Goal: Task Accomplishment & Management: Complete application form

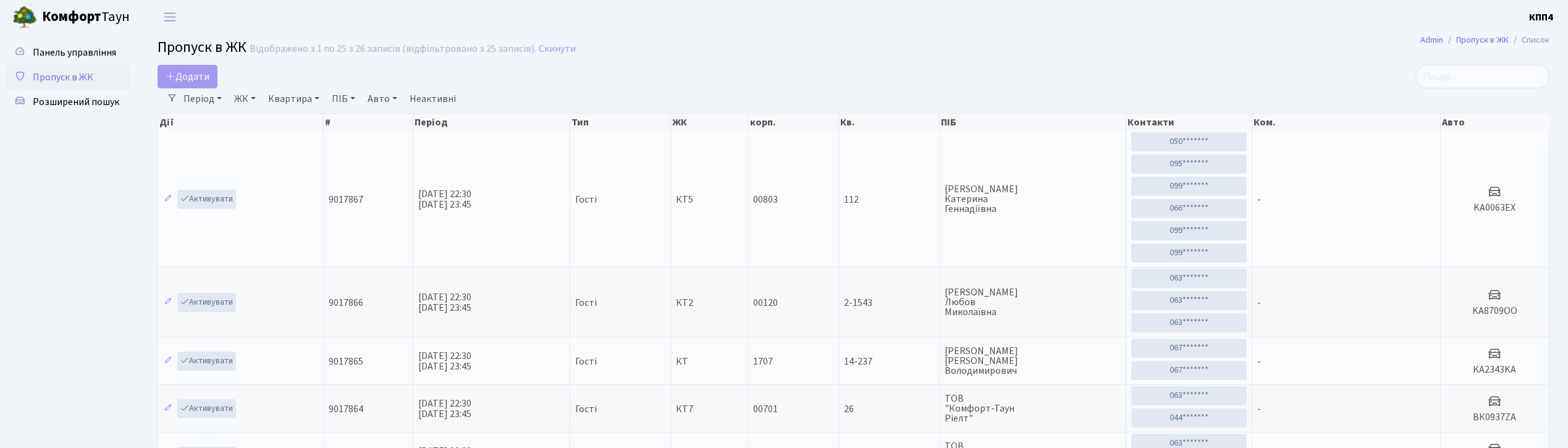
select select "25"
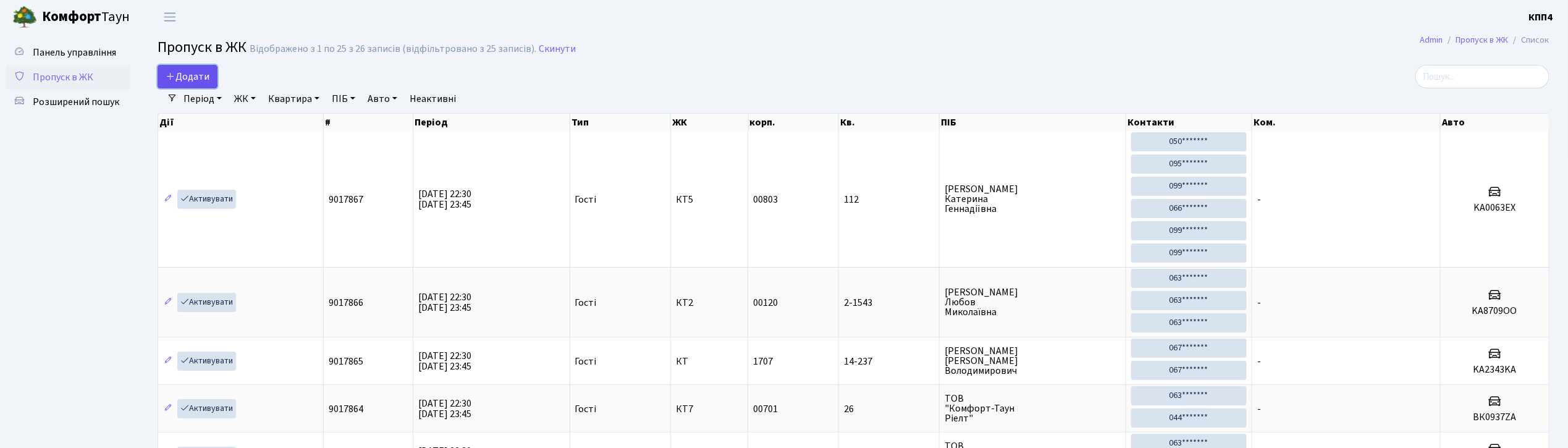
click at [194, 66] on link "Додати" at bounding box center [187, 77] width 60 height 23
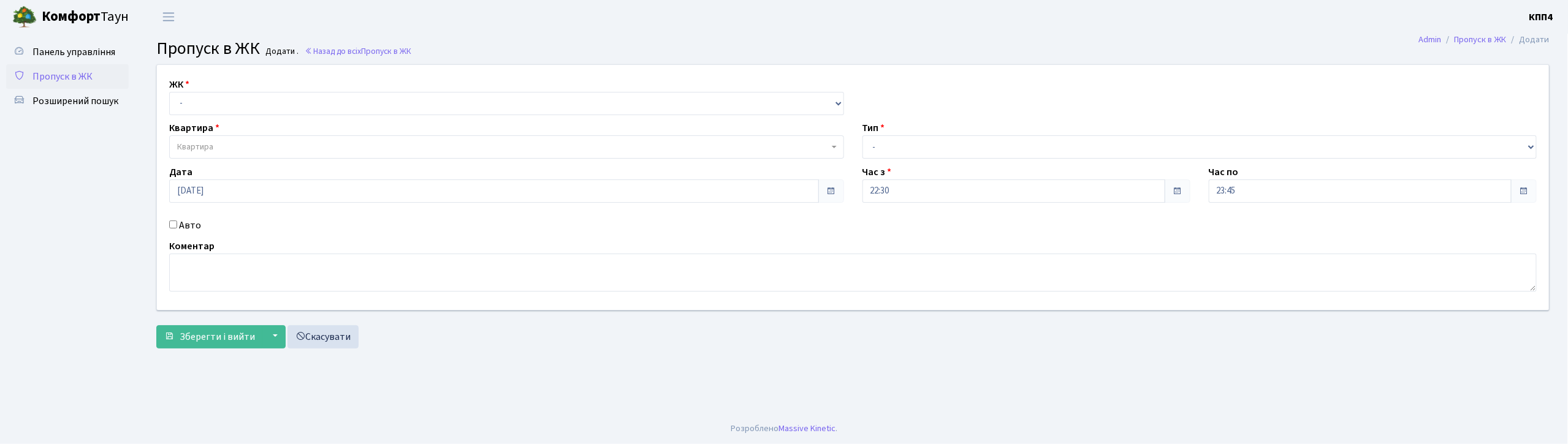
select select "271"
click at [169, 92] on select "- КТ, вул. Регенераторна, 4 КТ2, просп. Соборності, 17 КТ3, вул. Березнева, 16 …" at bounding box center [506, 104] width 675 height 23
select select
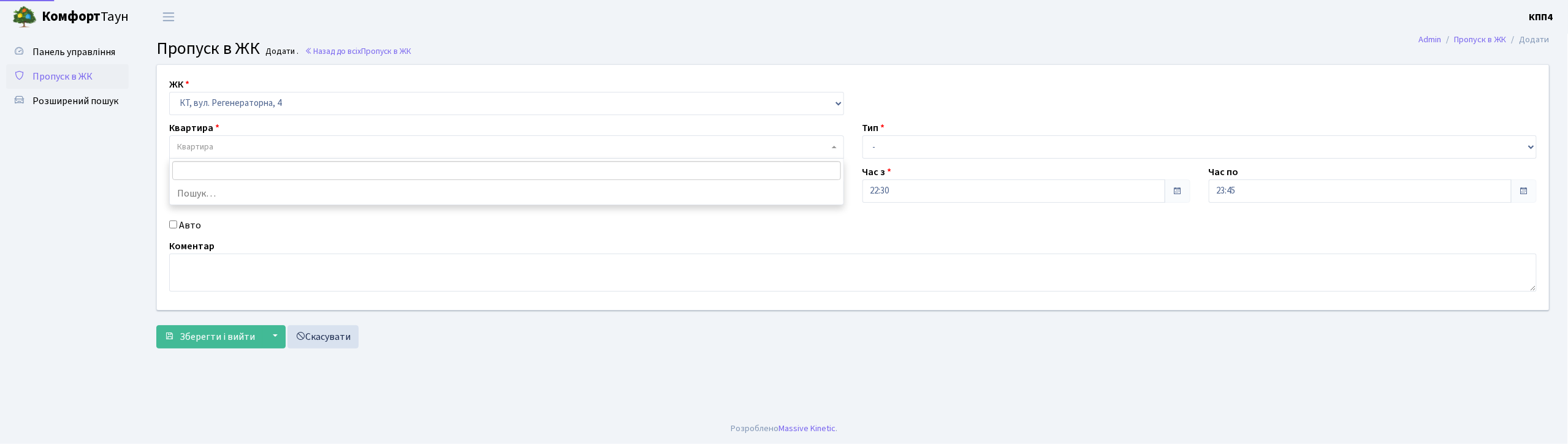
click at [229, 142] on span "Квартира" at bounding box center [503, 147] width 651 height 12
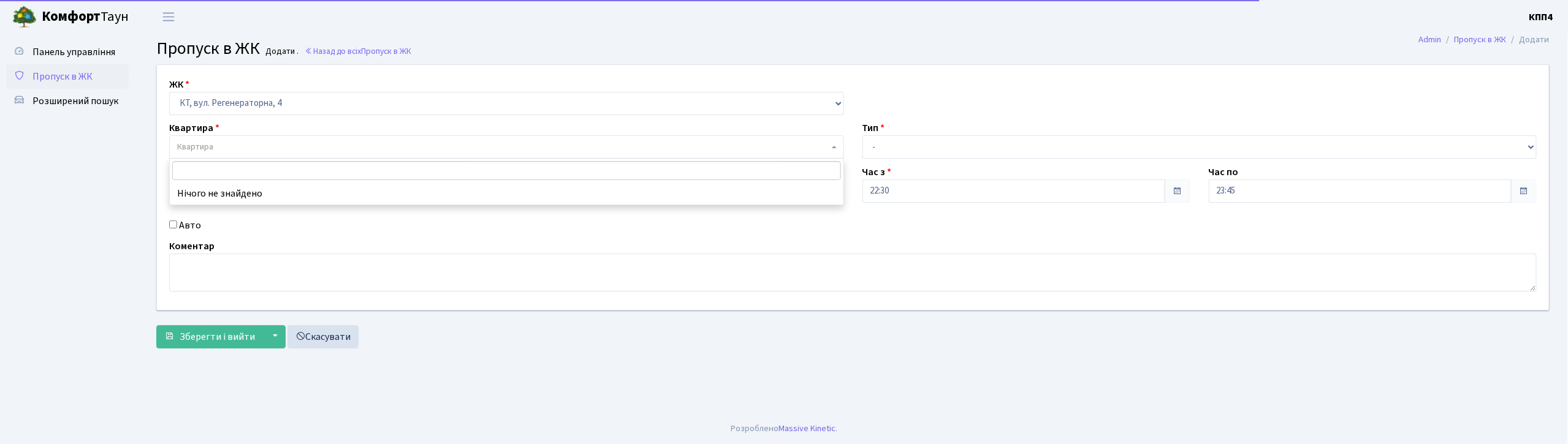
click at [189, 228] on label "Авто" at bounding box center [190, 226] width 22 height 15
click at [177, 228] on input "Авто" at bounding box center [173, 224] width 8 height 8
checkbox input "true"
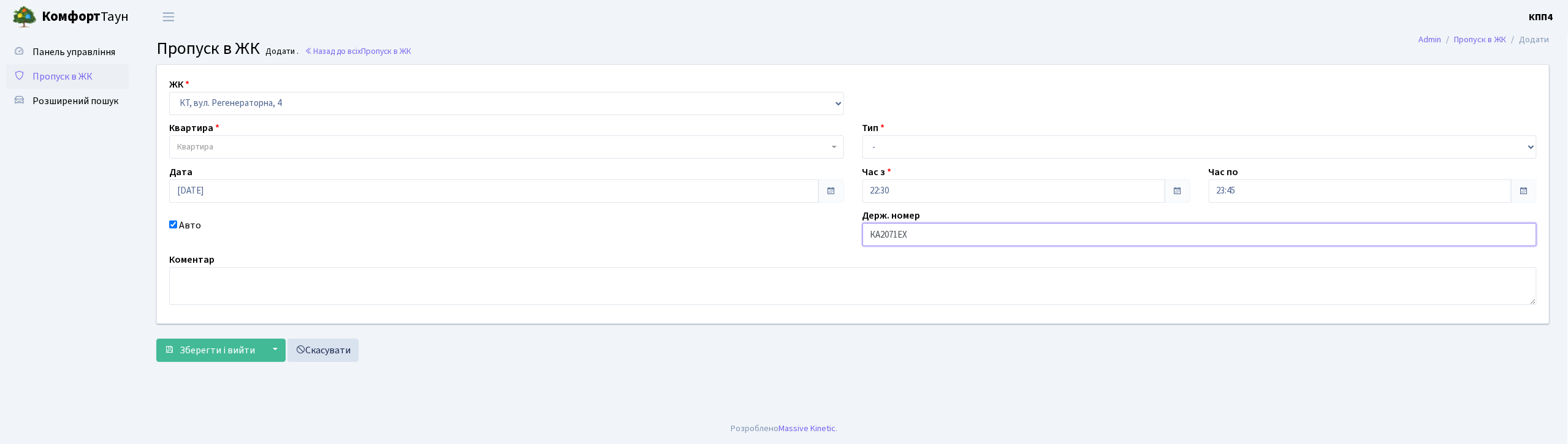
type input "КА2071ЕХ"
click at [972, 141] on select "- Доставка Таксі Гості Сервіс" at bounding box center [1200, 147] width 675 height 23
select select "2"
click at [862, 136] on select "- Доставка Таксі Гості Сервіс" at bounding box center [1200, 147] width 675 height 23
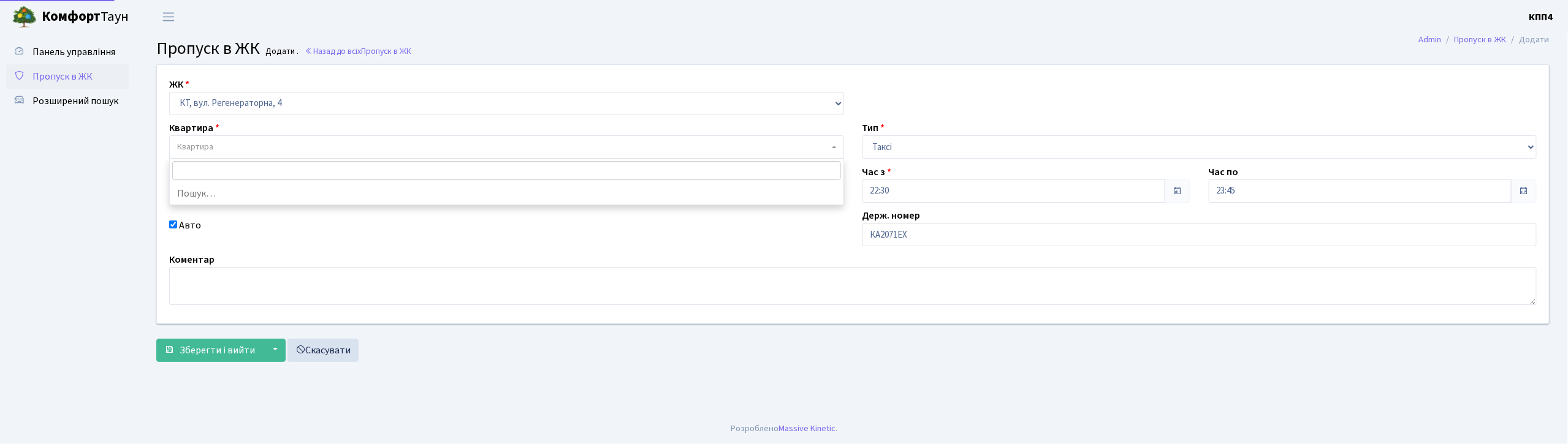
click at [293, 141] on span "Квартира" at bounding box center [503, 147] width 651 height 12
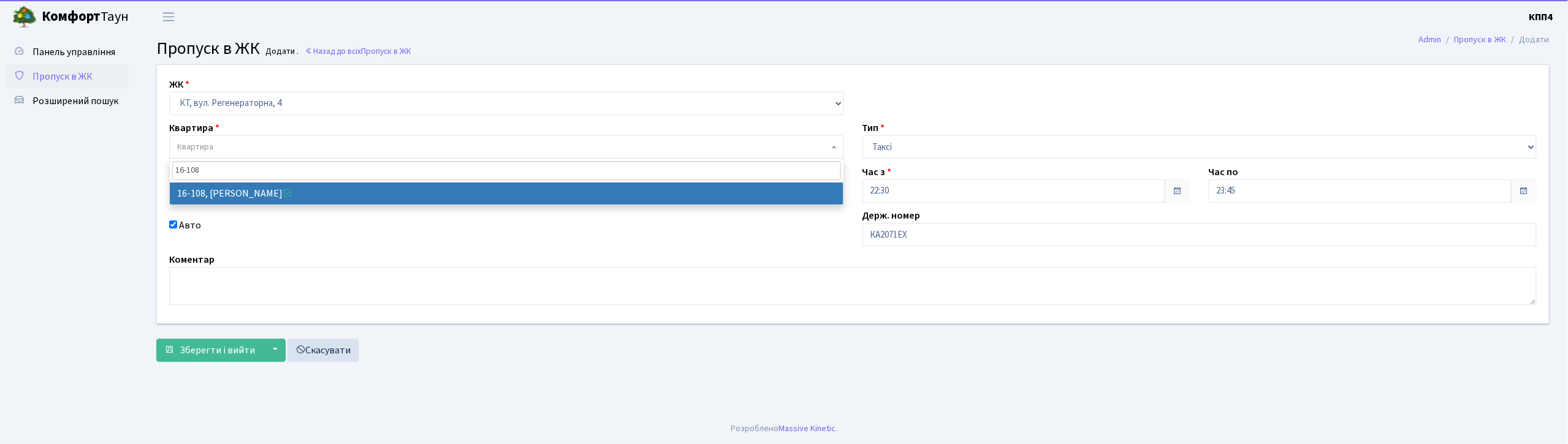
type input "16-108"
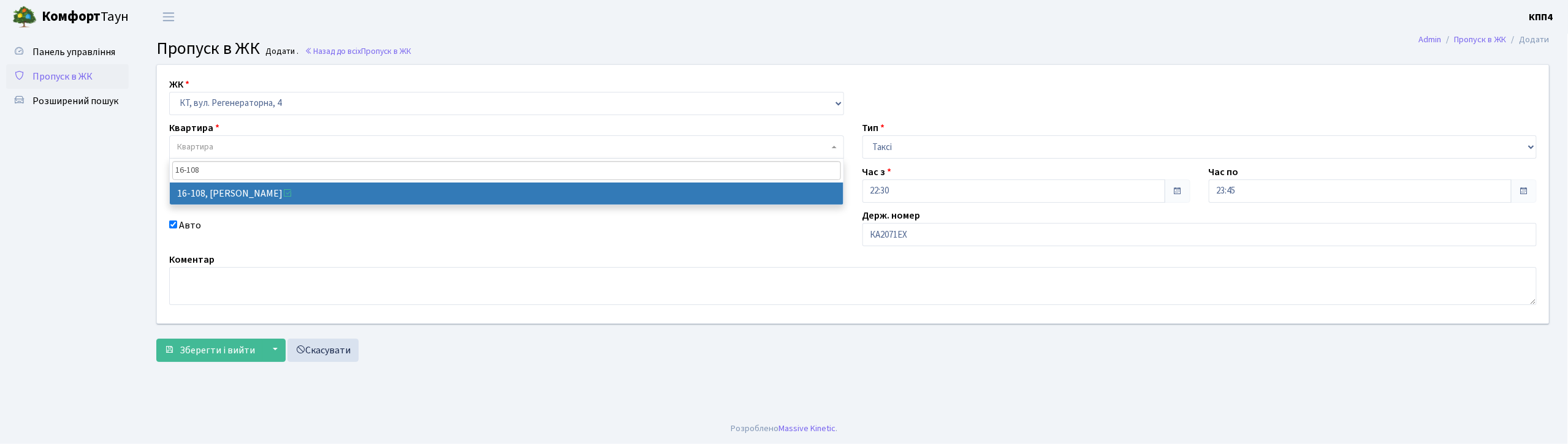
drag, startPoint x: 286, startPoint y: 196, endPoint x: 237, endPoint y: 272, distance: 90.4
select select "8669"
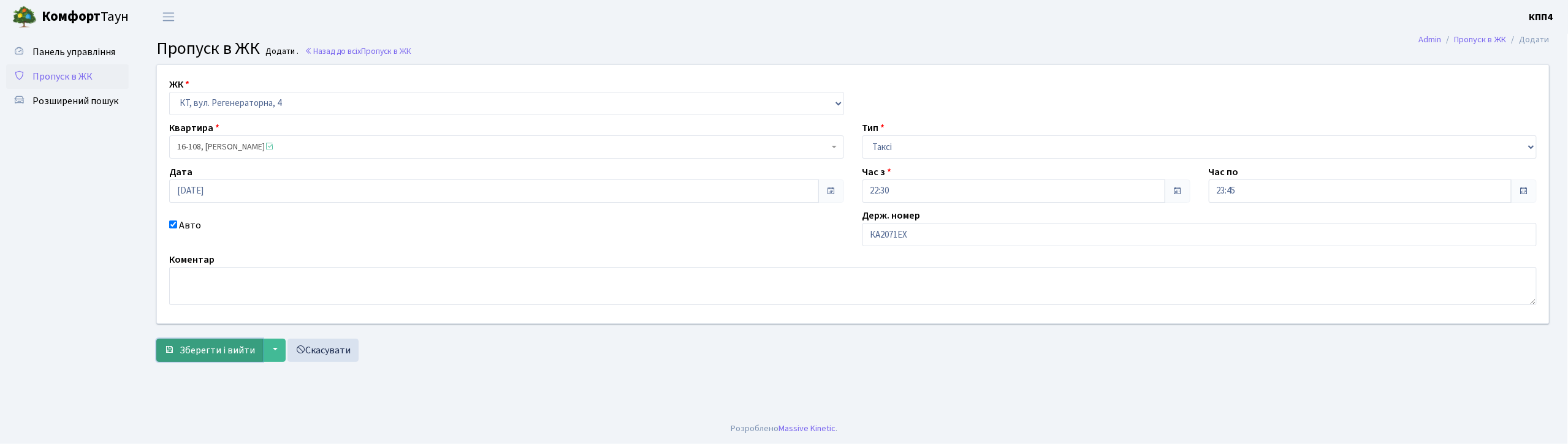
click at [211, 352] on span "Зберегти і вийти" at bounding box center [217, 350] width 75 height 14
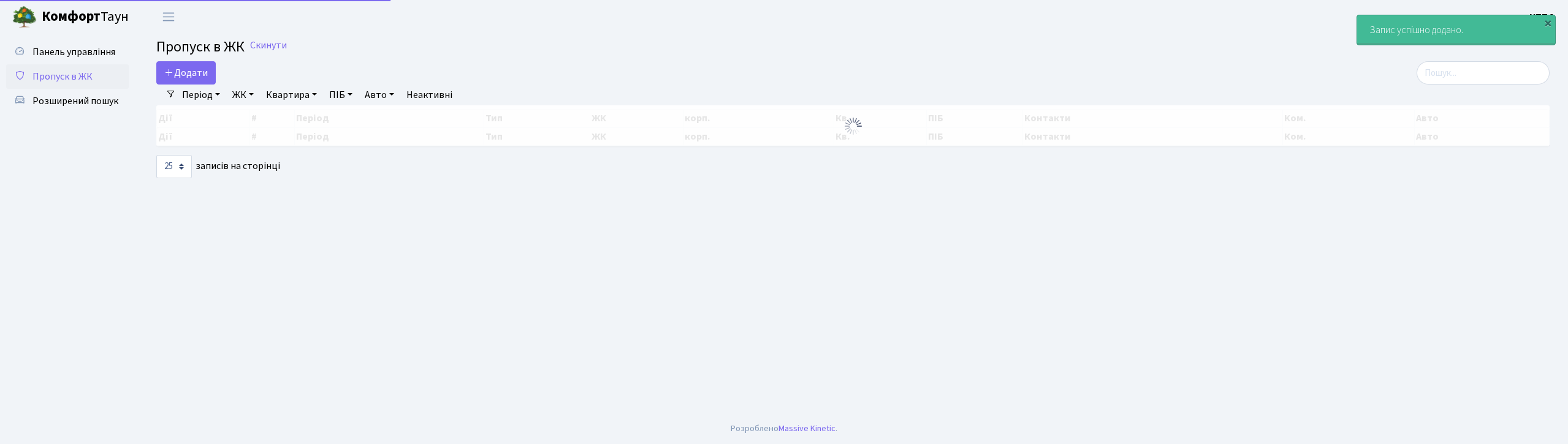
select select "25"
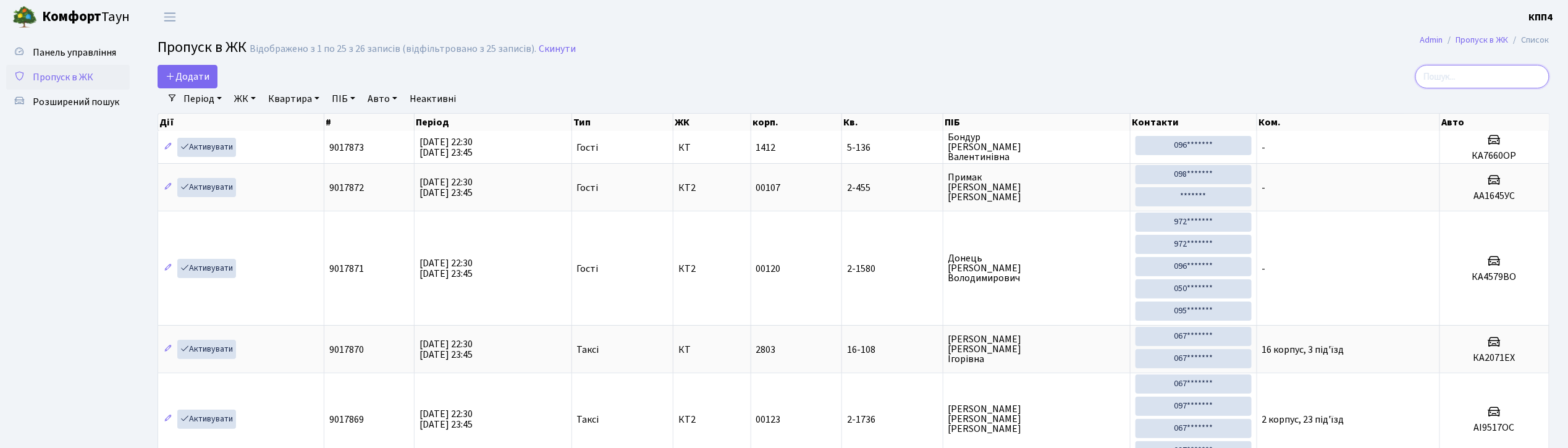
click at [1484, 74] on input "search" at bounding box center [1483, 77] width 134 height 23
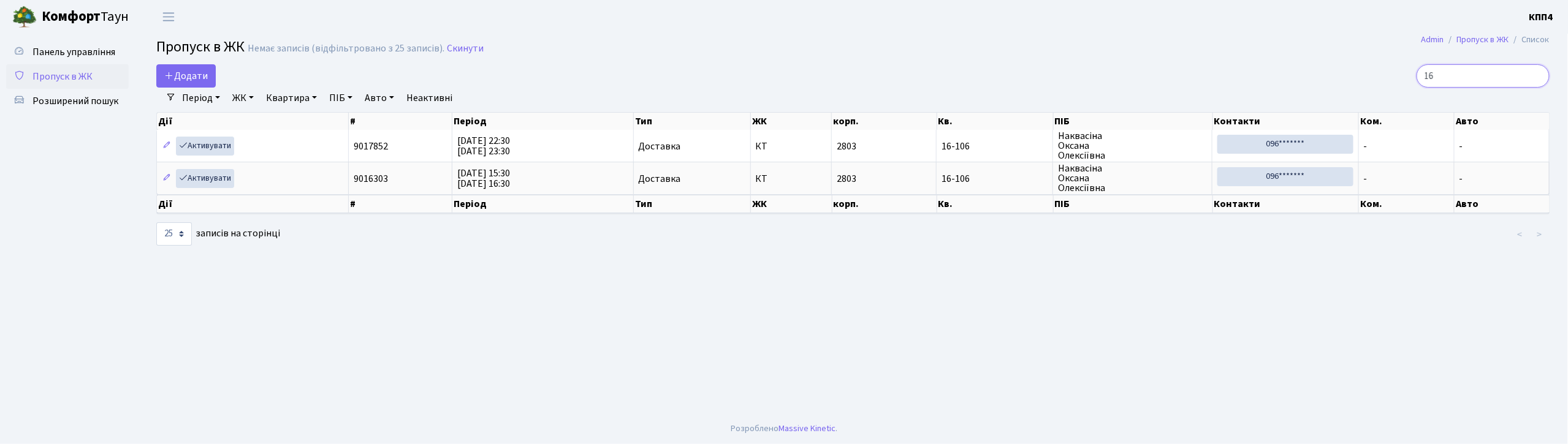
type input "1"
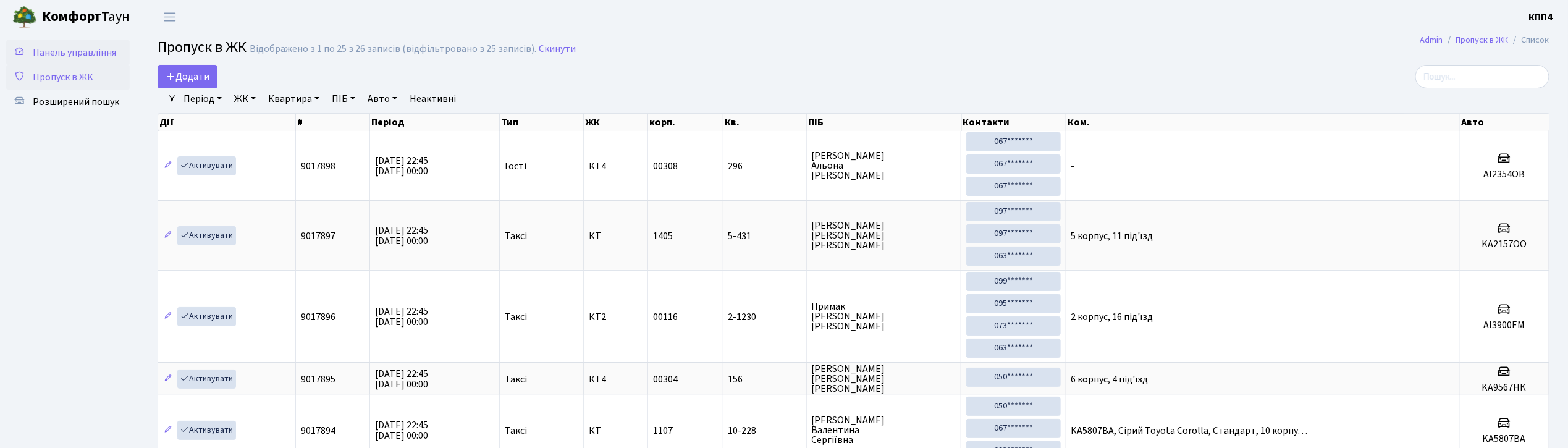
click at [100, 53] on span "Панель управління" at bounding box center [75, 53] width 83 height 14
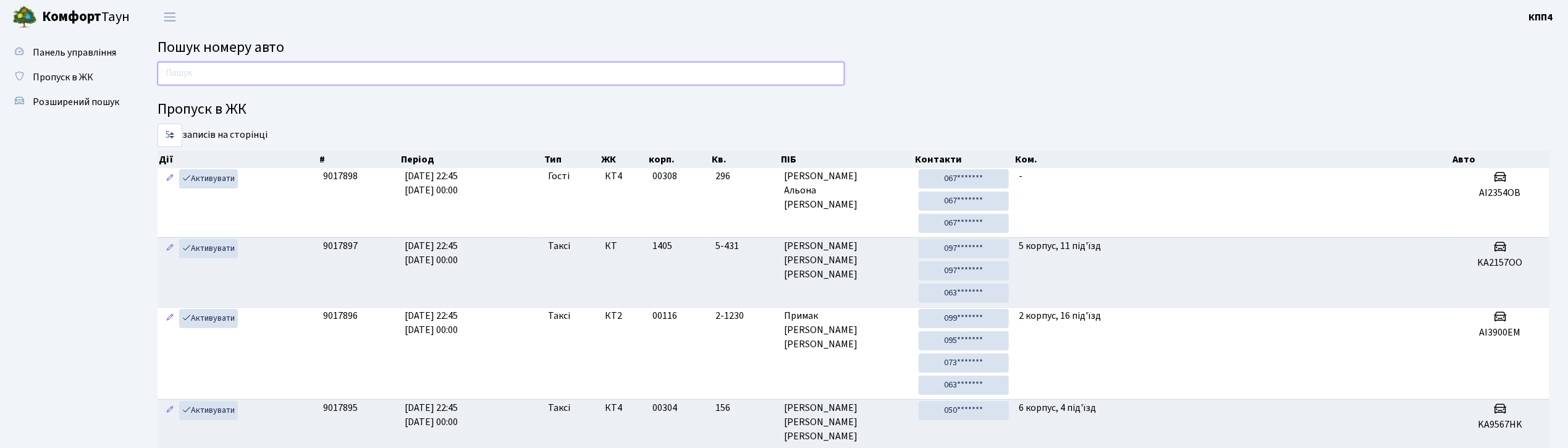
click at [311, 69] on input "text" at bounding box center [501, 73] width 687 height 23
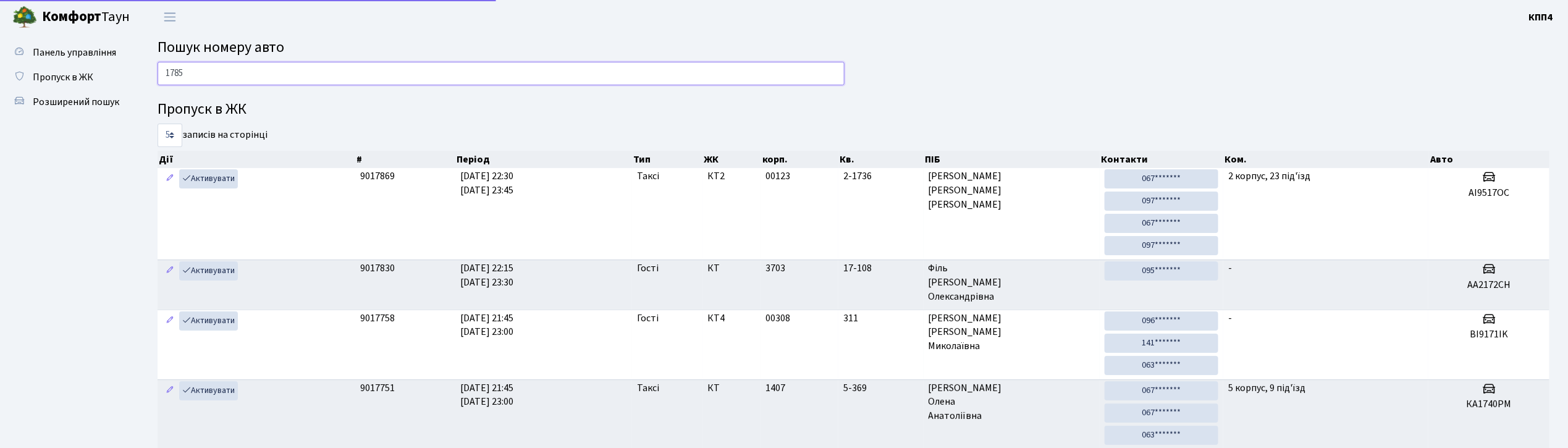
type input "1785"
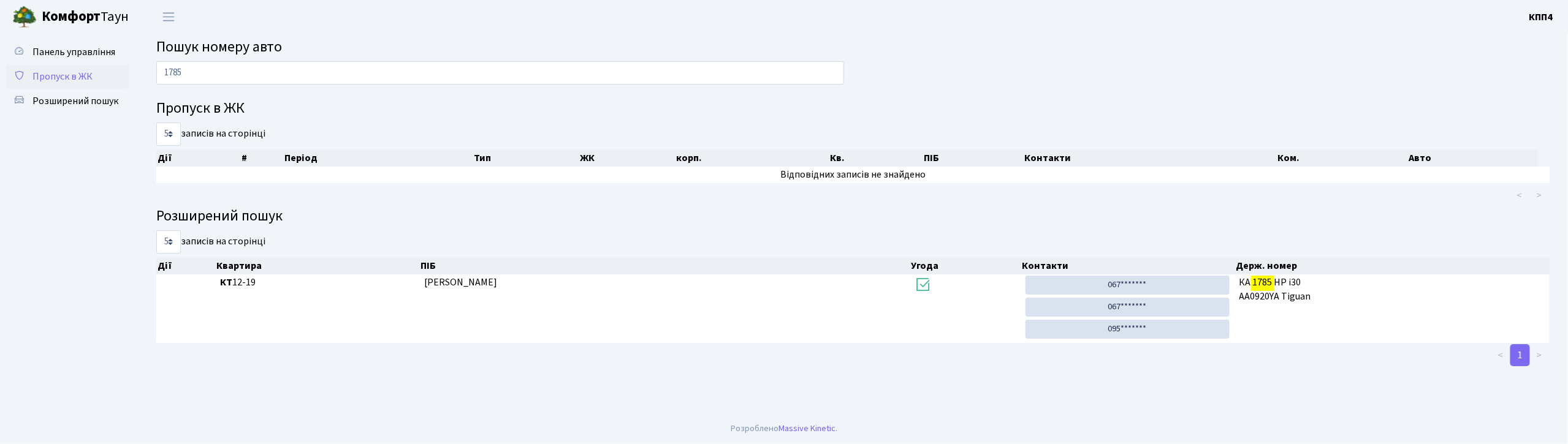
click at [64, 79] on span "Пропуск в ЖК" at bounding box center [62, 77] width 60 height 14
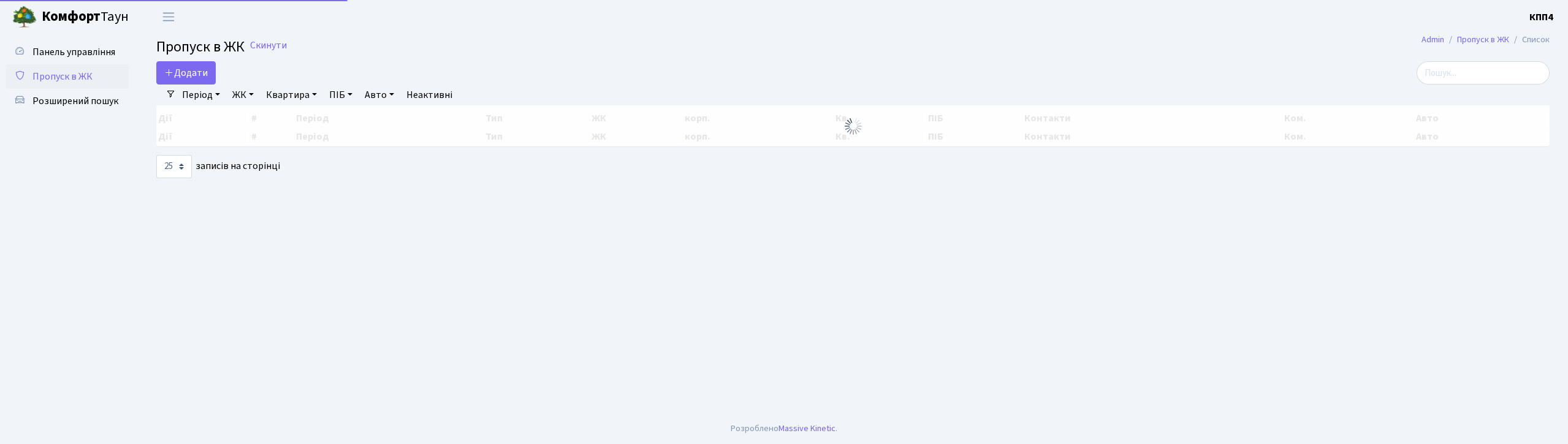
select select "25"
click at [1492, 76] on input "search" at bounding box center [1483, 73] width 133 height 23
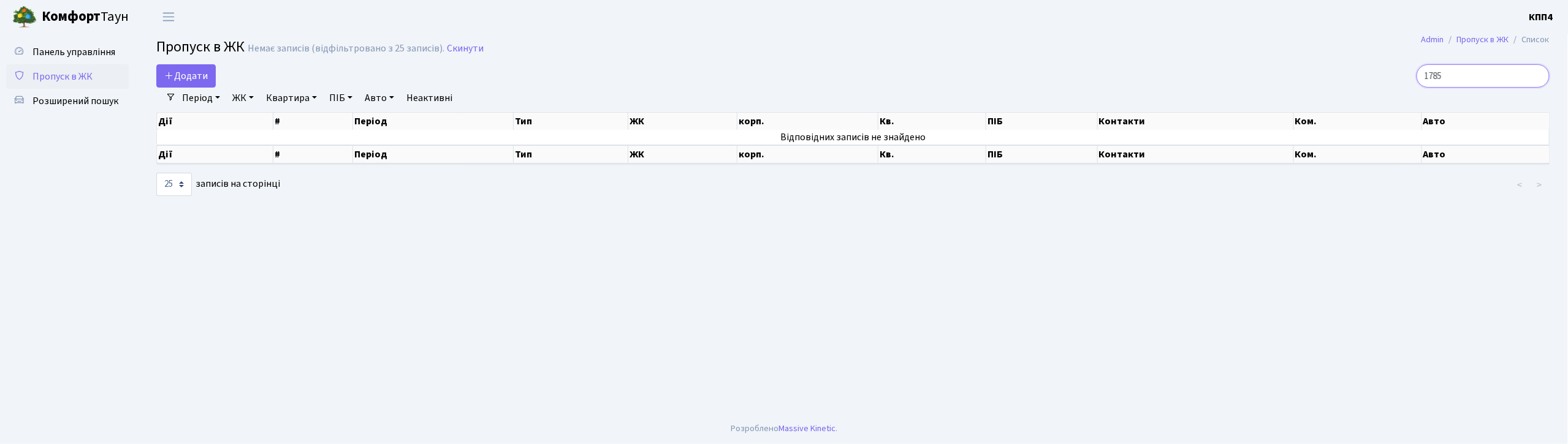
drag, startPoint x: 1478, startPoint y: 74, endPoint x: 1335, endPoint y: 66, distance: 143.2
click at [1335, 66] on div "1785" at bounding box center [1323, 76] width 453 height 23
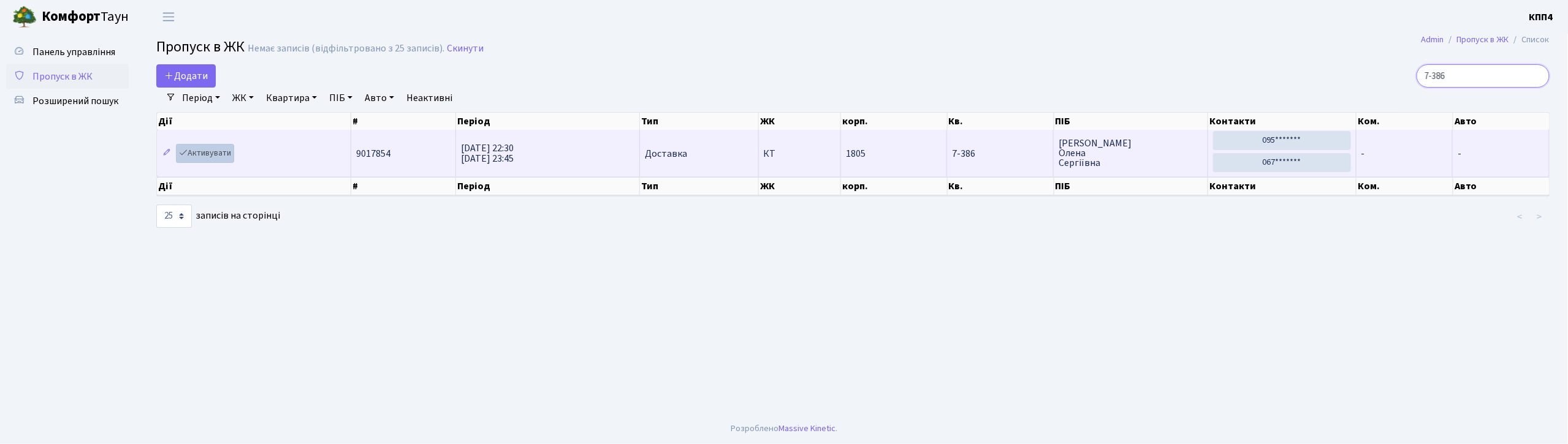
type input "7-386"
click at [228, 153] on link "Активувати" at bounding box center [205, 153] width 58 height 19
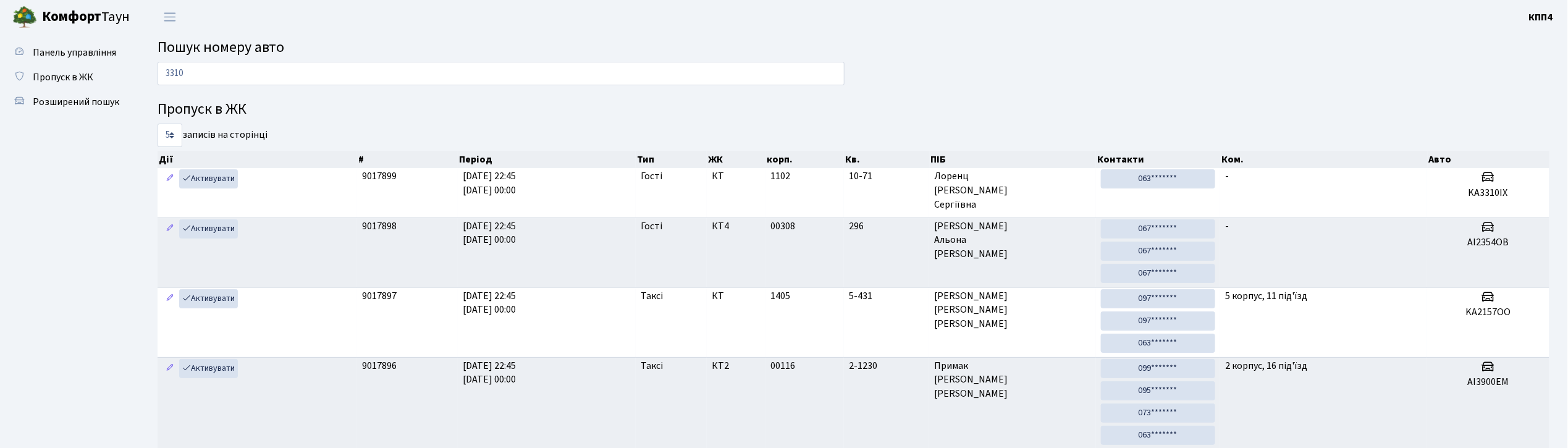
type input "3310"
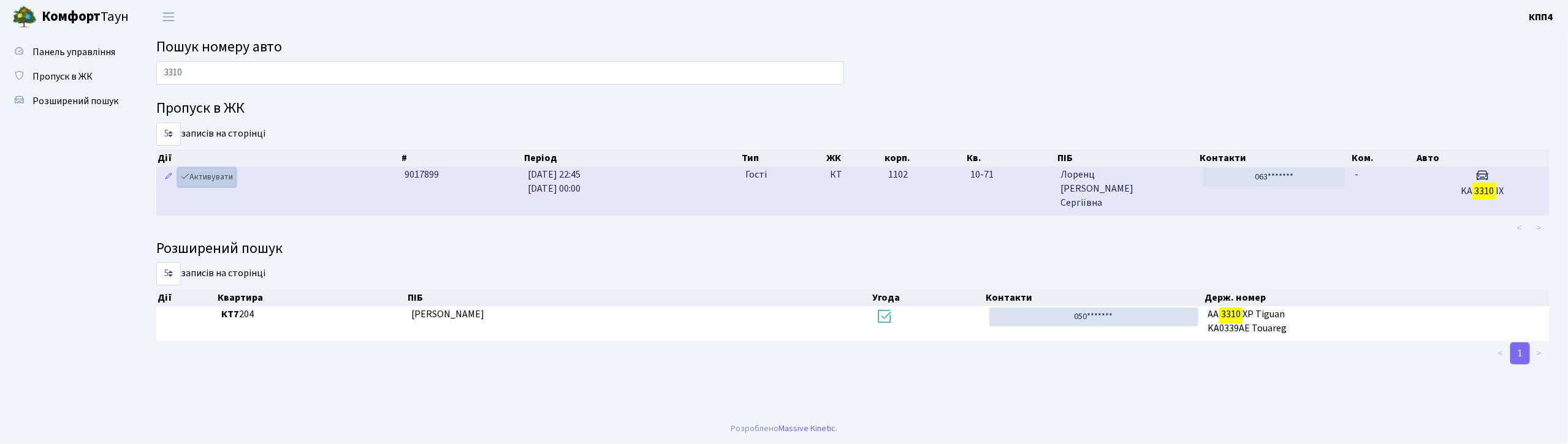
click at [193, 180] on link "Активувати" at bounding box center [207, 178] width 58 height 19
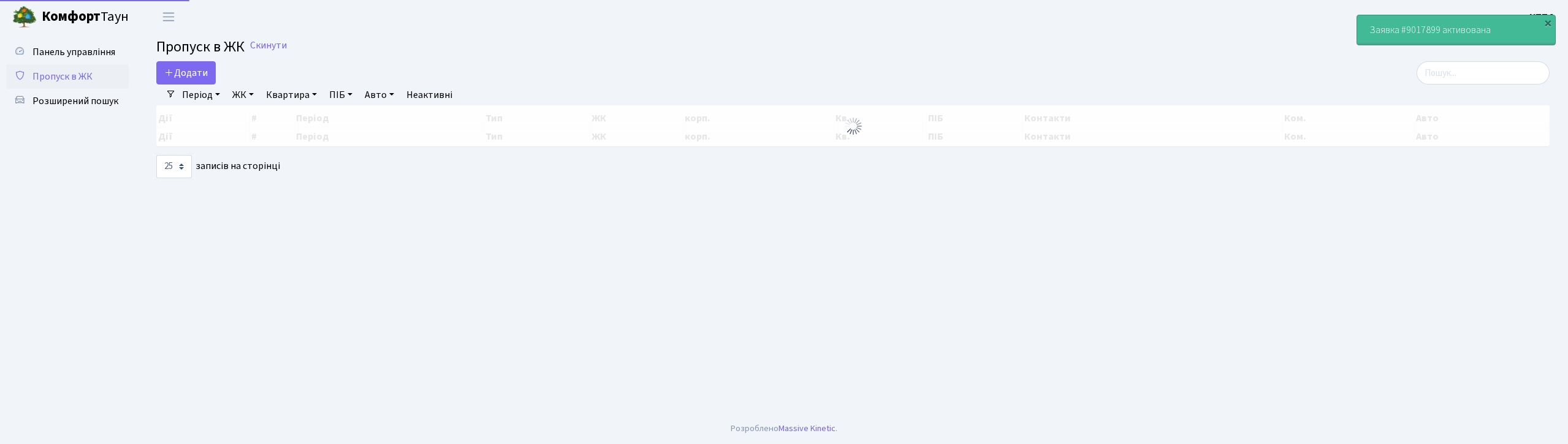
select select "25"
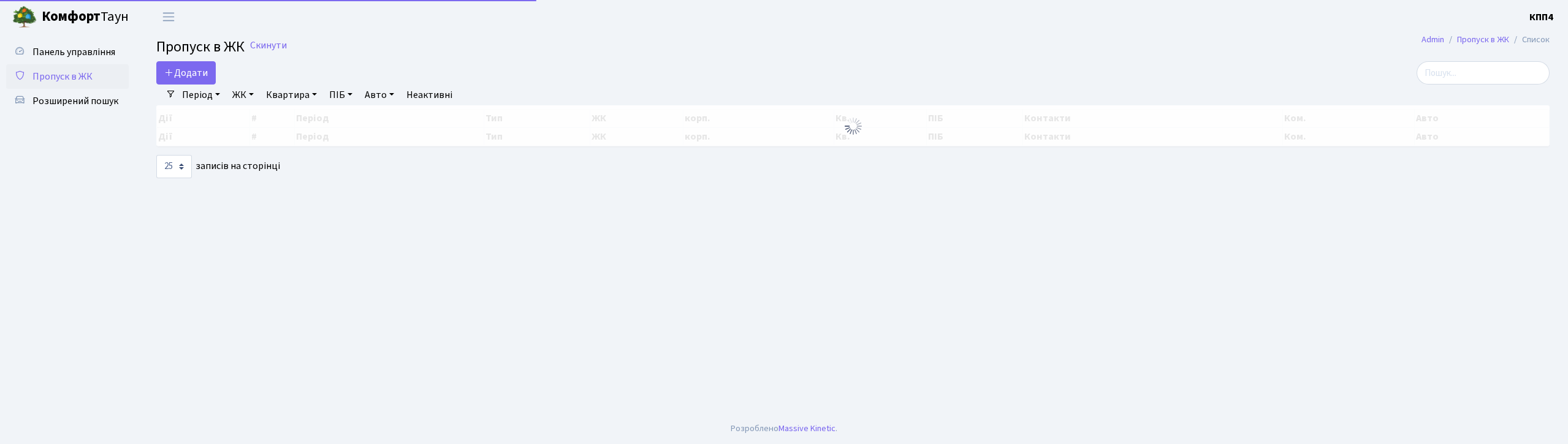
select select "25"
click at [1459, 73] on input "search" at bounding box center [1483, 73] width 133 height 23
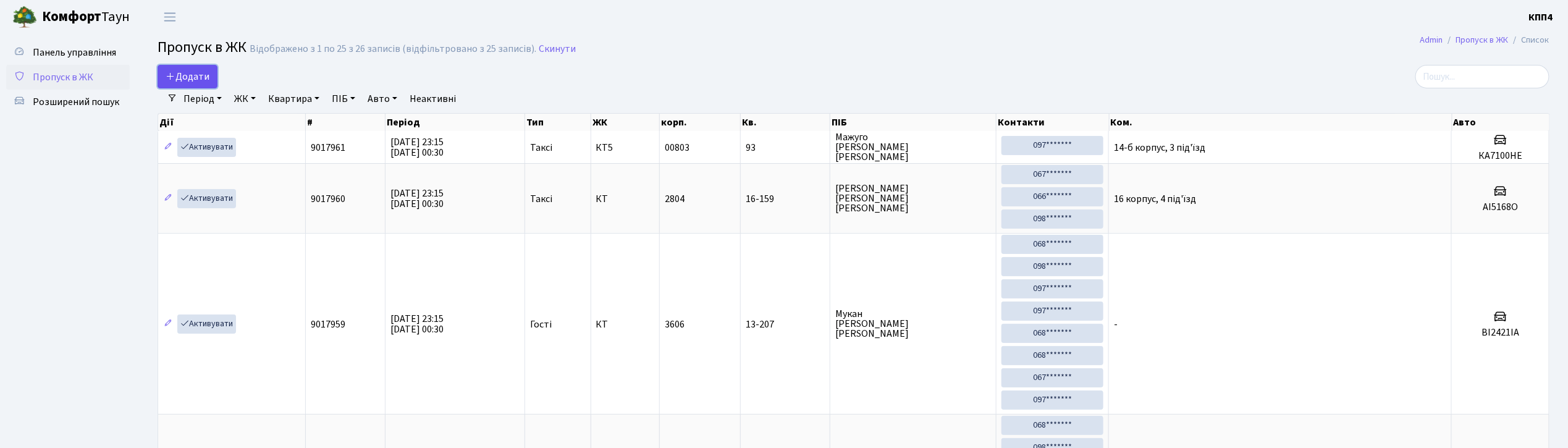
click at [204, 80] on span "Додати" at bounding box center [187, 77] width 44 height 14
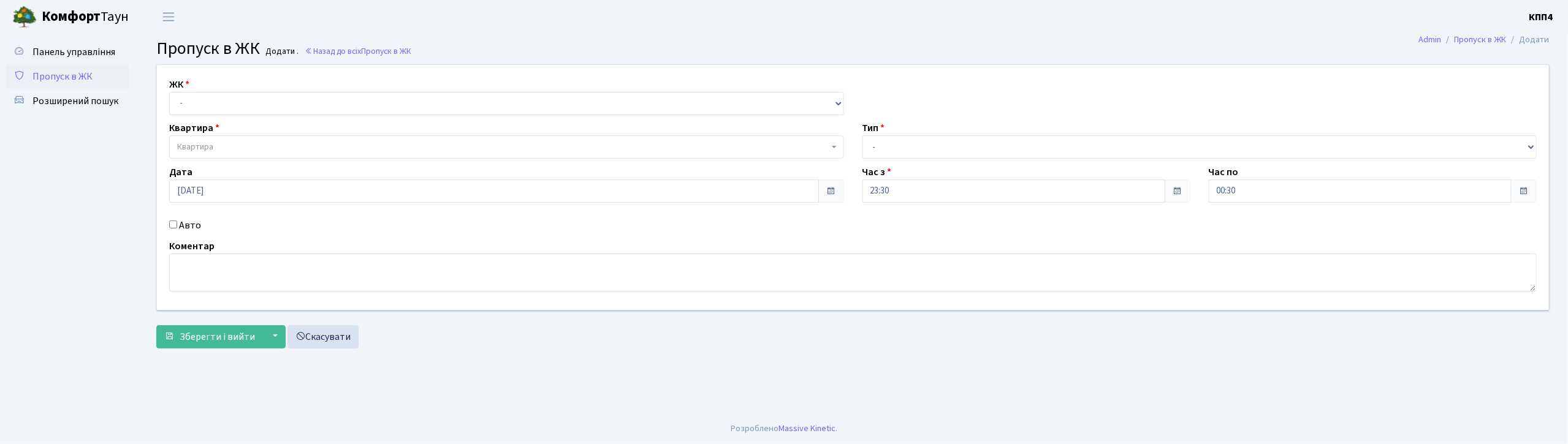
select select "271"
click at [169, 92] on select "- КТ, вул. Регенераторна, 4 КТ2, просп. Соборності, 17 КТ3, вул. Березнева, 16 …" at bounding box center [506, 104] width 675 height 23
select select
click at [239, 143] on span "Квартира" at bounding box center [503, 147] width 651 height 12
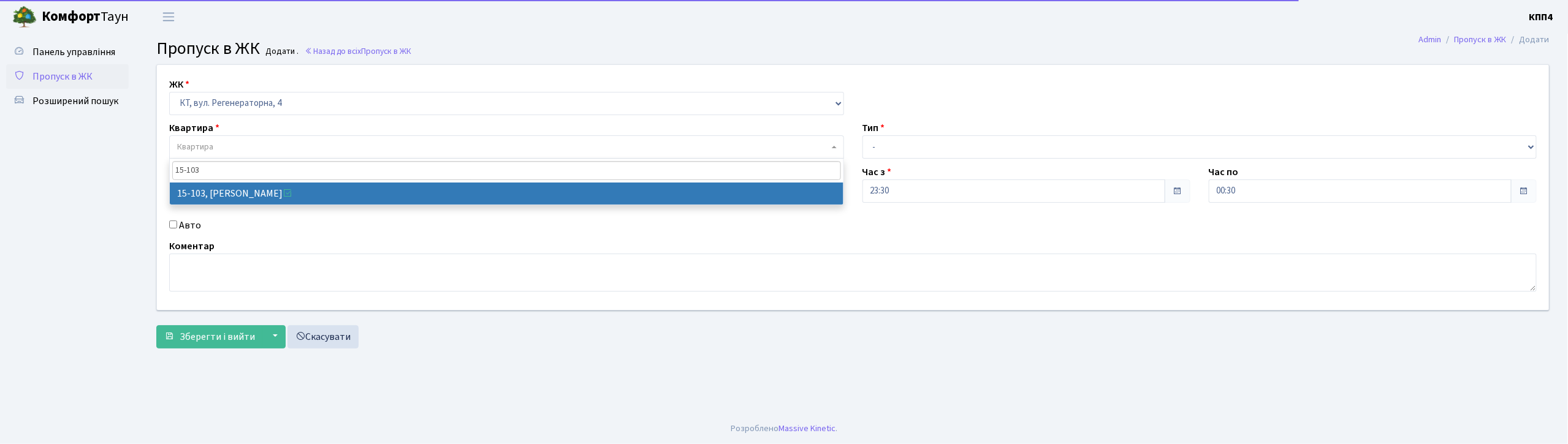
type input "15-103"
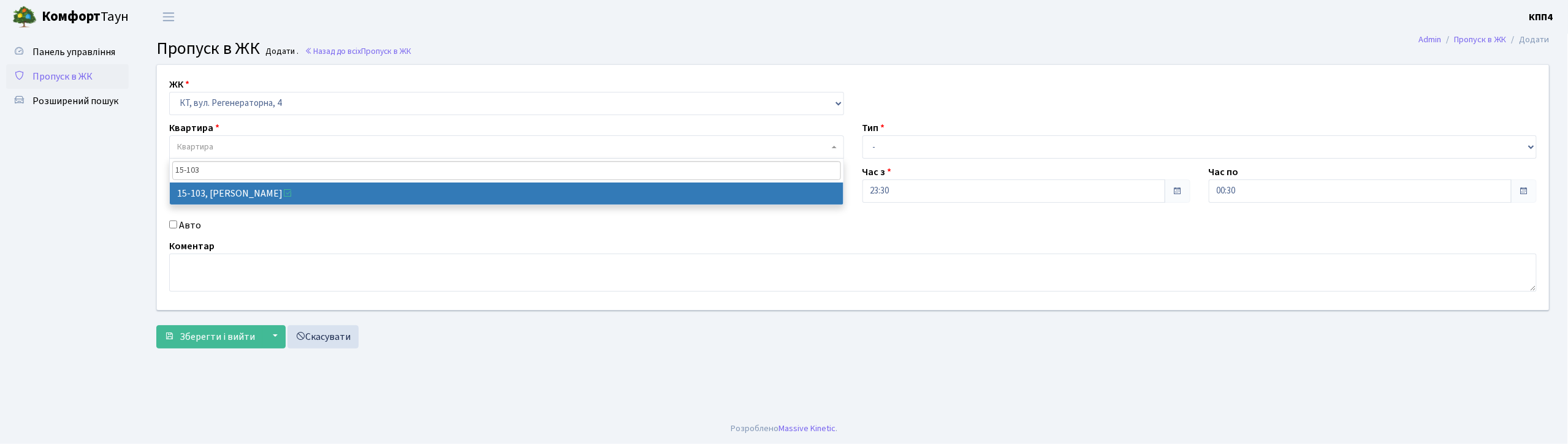
drag, startPoint x: 269, startPoint y: 187, endPoint x: 264, endPoint y: 193, distance: 7.8
select select "8878"
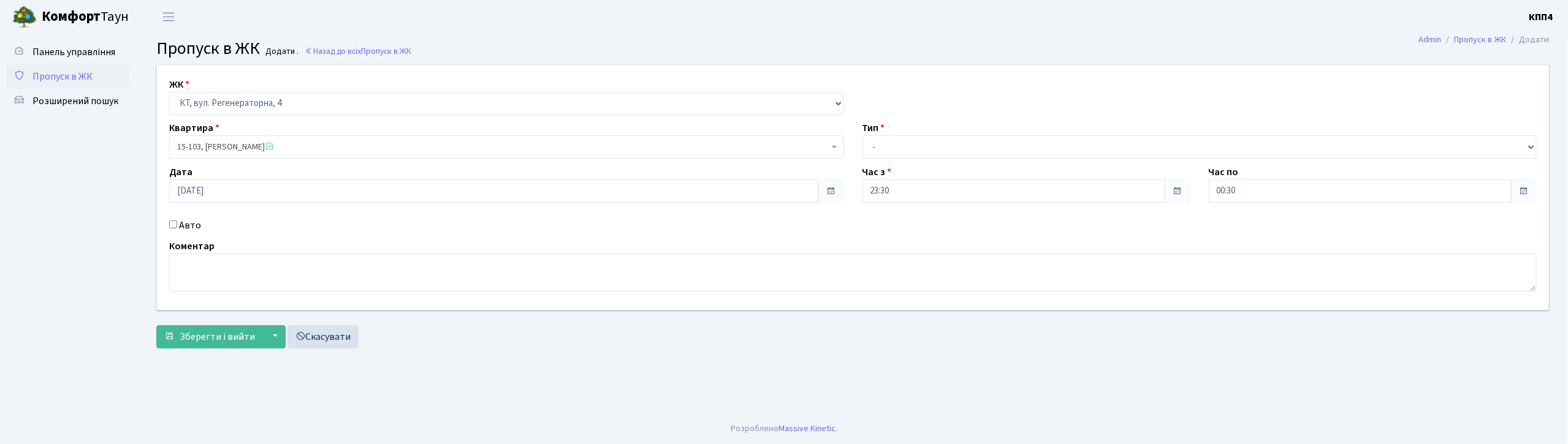
click at [189, 223] on label "Авто" at bounding box center [190, 226] width 22 height 15
click at [177, 223] on input "Авто" at bounding box center [173, 224] width 8 height 8
checkbox input "true"
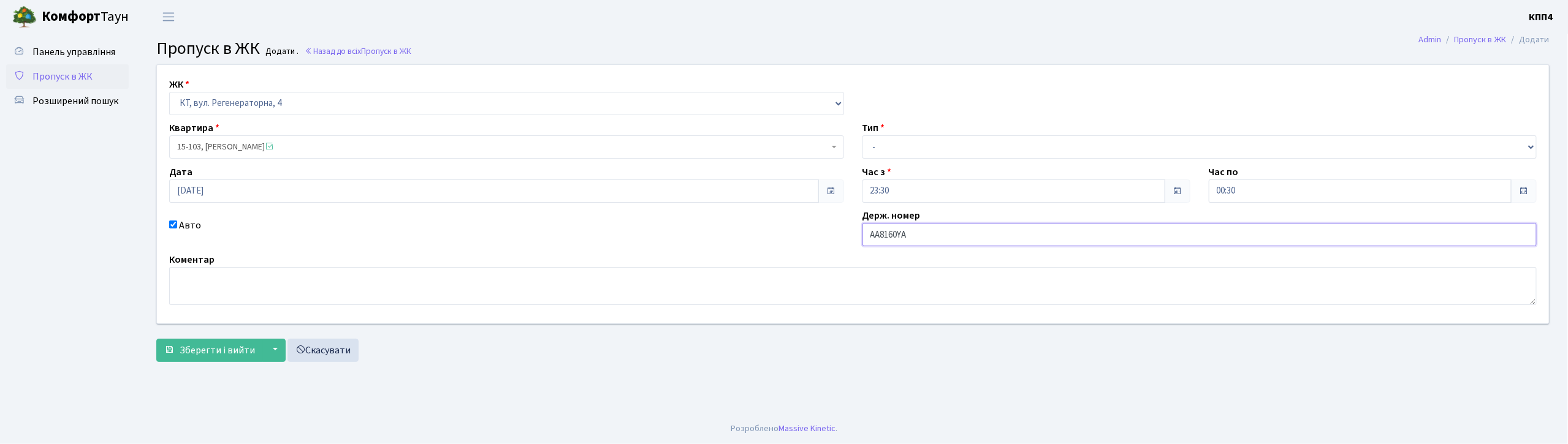
type input "АА8160YА"
click at [913, 145] on select "- Доставка Таксі Гості Сервіс" at bounding box center [1200, 147] width 675 height 23
select select "2"
click at [862, 136] on select "- Доставка Таксі Гості Сервіс" at bounding box center [1200, 147] width 675 height 23
click at [217, 346] on span "Зберегти і вийти" at bounding box center [217, 350] width 75 height 14
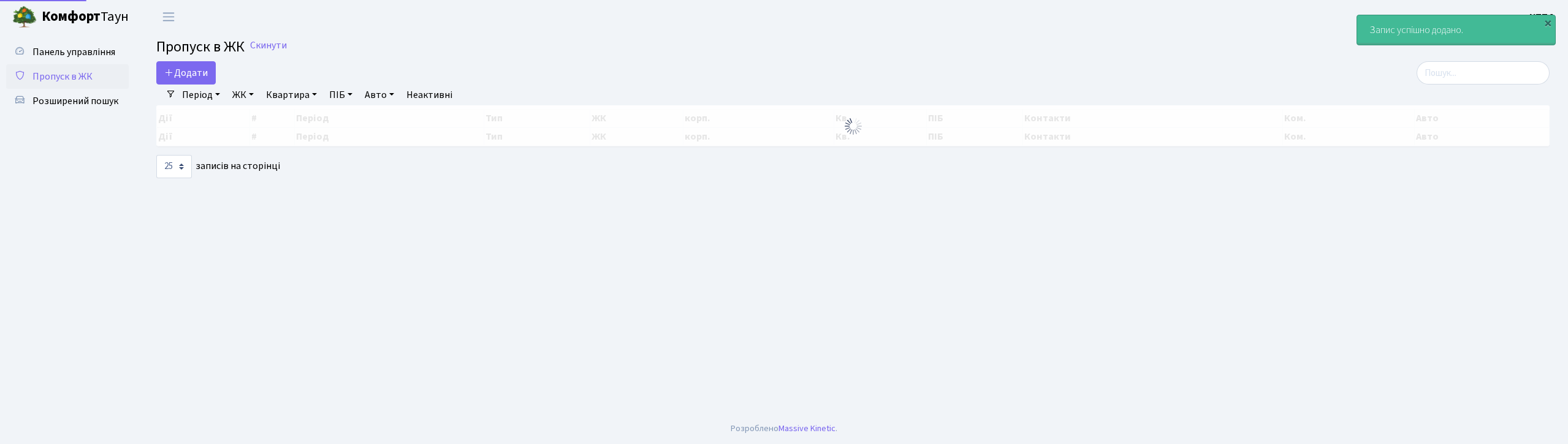
select select "25"
